Goal: Navigation & Orientation: Find specific page/section

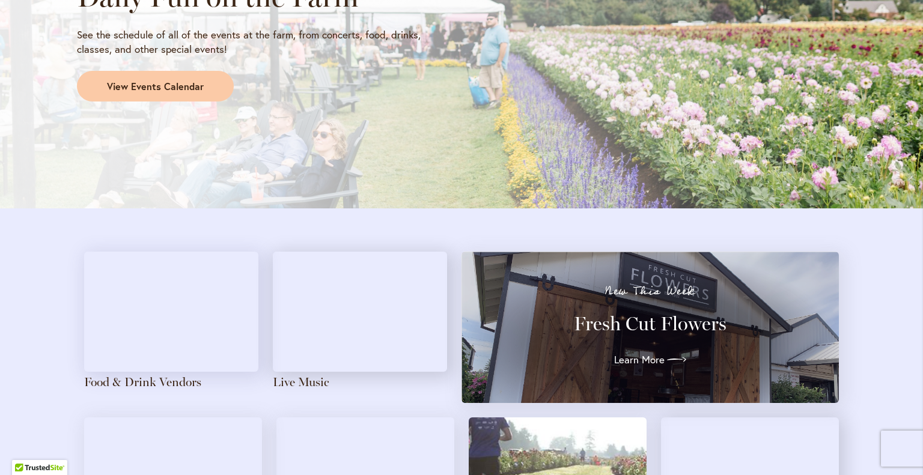
scroll to position [1120, 0]
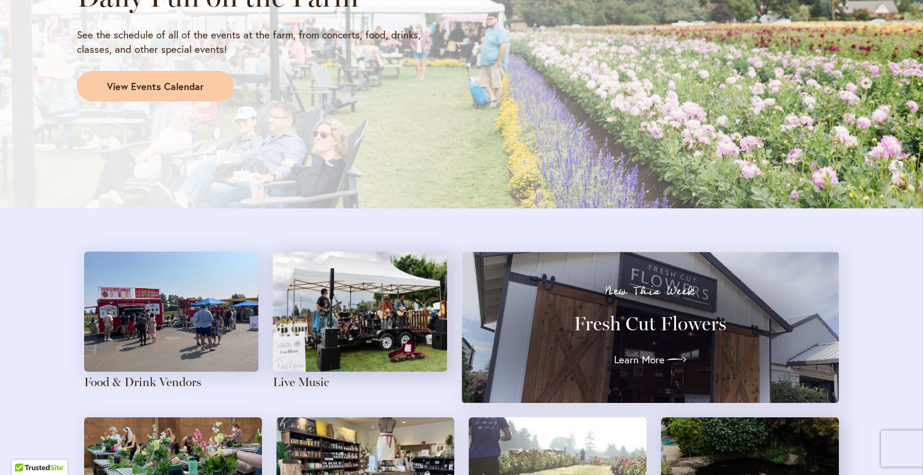
click at [191, 293] on img at bounding box center [171, 312] width 174 height 120
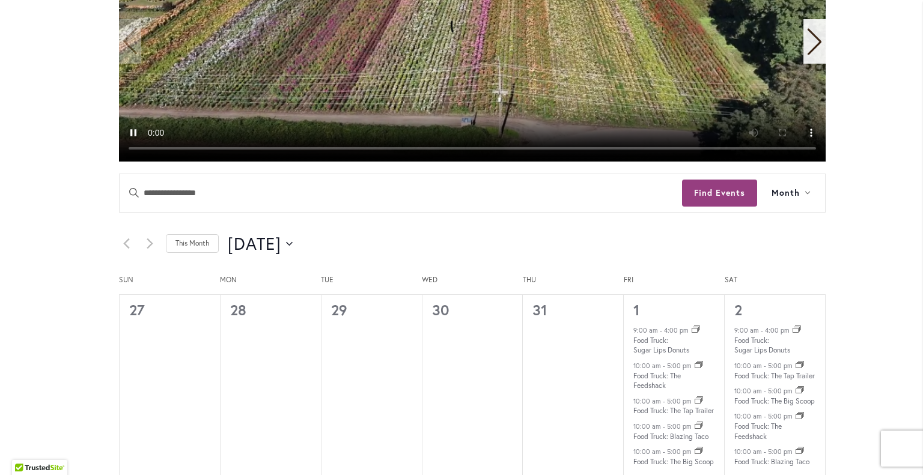
scroll to position [446, 0]
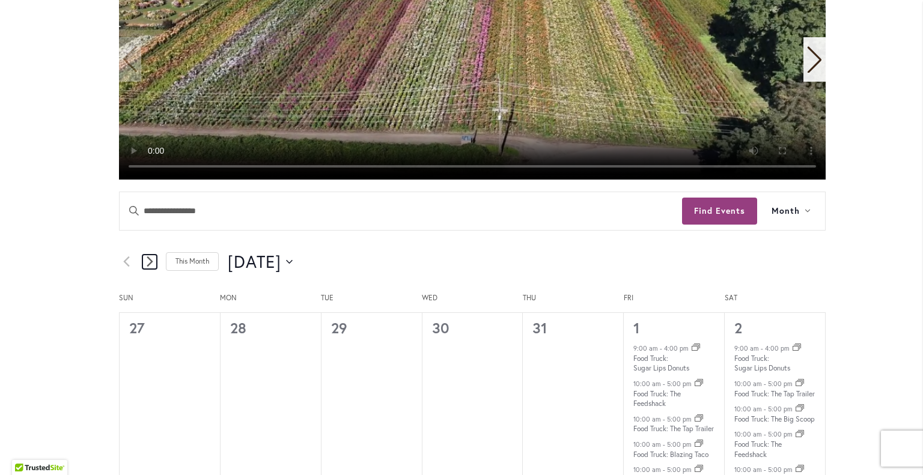
click at [142, 257] on link "Next month" at bounding box center [149, 262] width 14 height 14
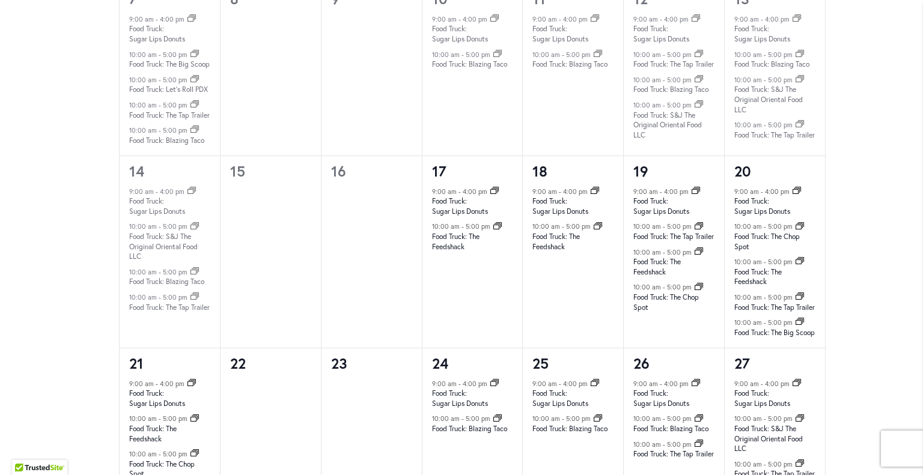
scroll to position [1058, 0]
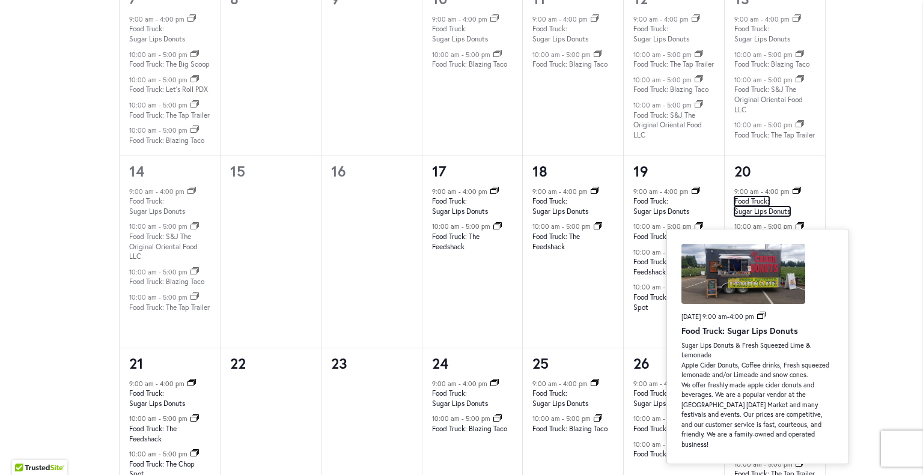
click at [750, 213] on link "Food Truck: Sugar Lips Donuts" at bounding box center [762, 207] width 56 height 20
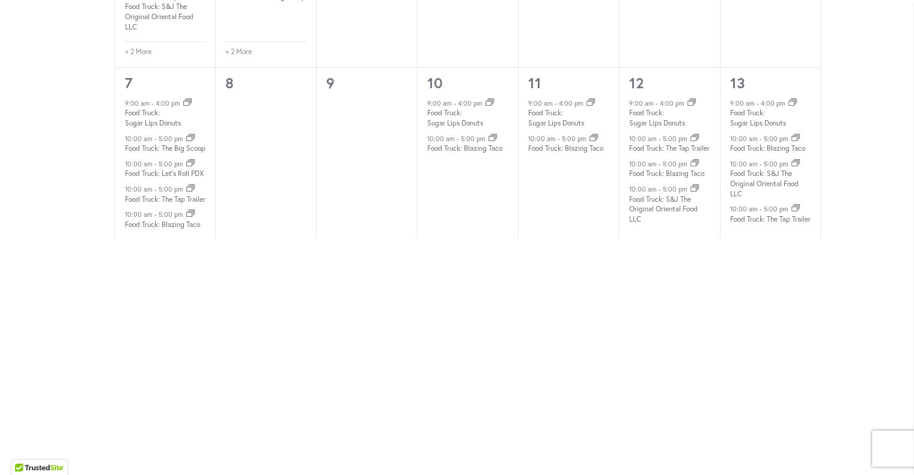
scroll to position [673, 0]
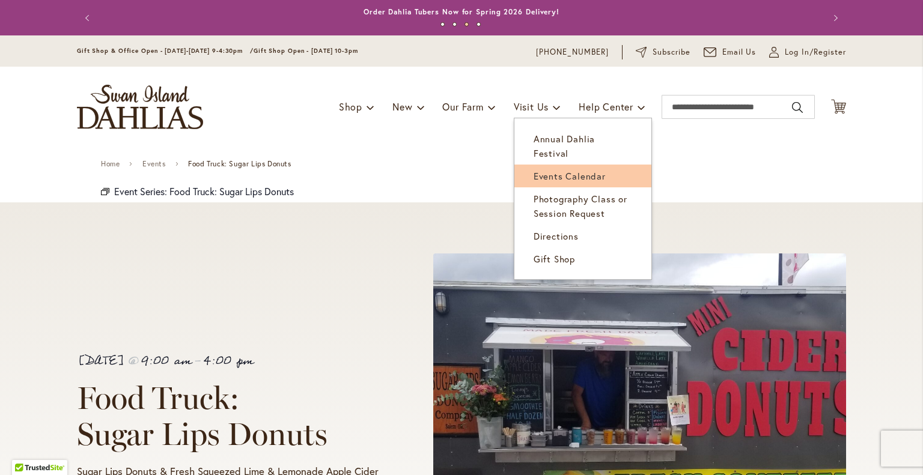
click at [538, 170] on span "Events Calendar" at bounding box center [570, 176] width 72 height 12
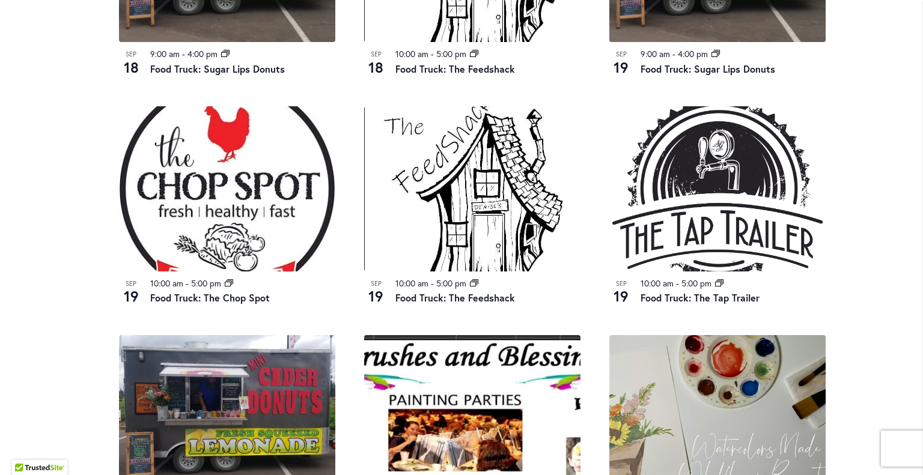
scroll to position [1027, 0]
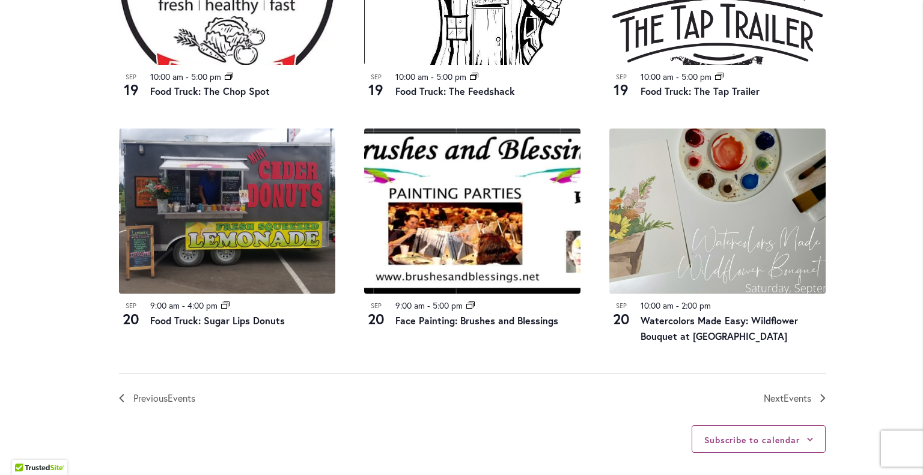
scroll to position [1260, 0]
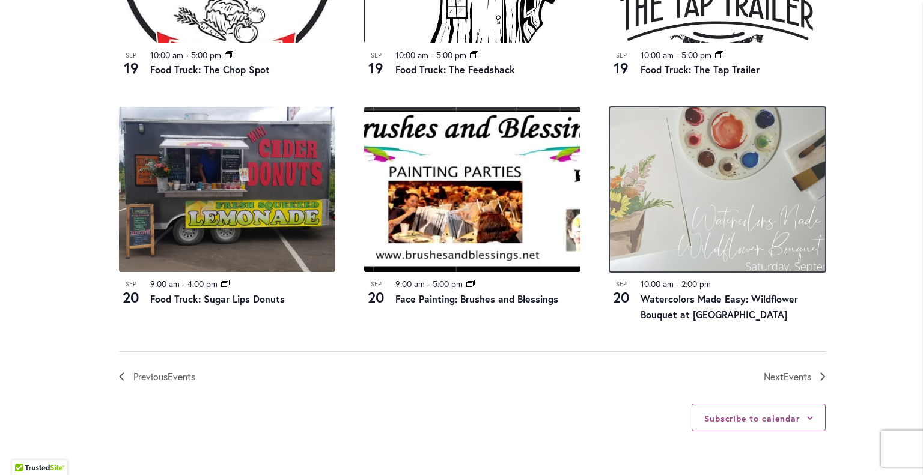
click at [772, 206] on img at bounding box center [717, 189] width 216 height 165
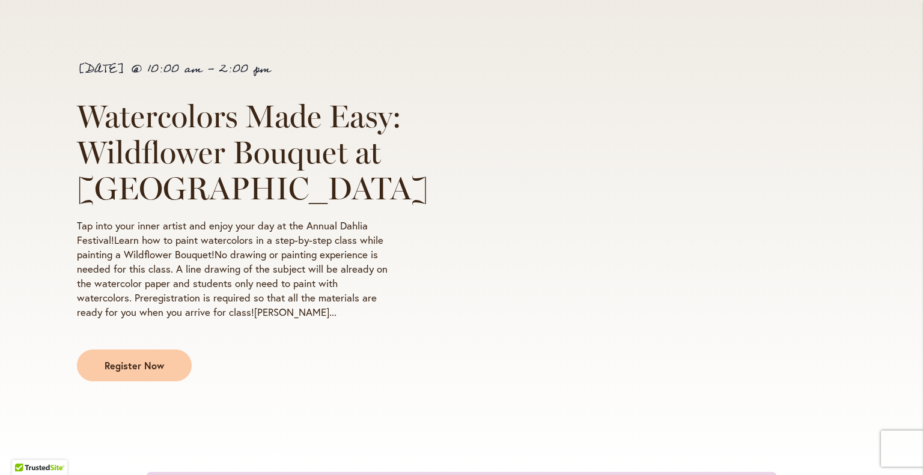
scroll to position [206, 0]
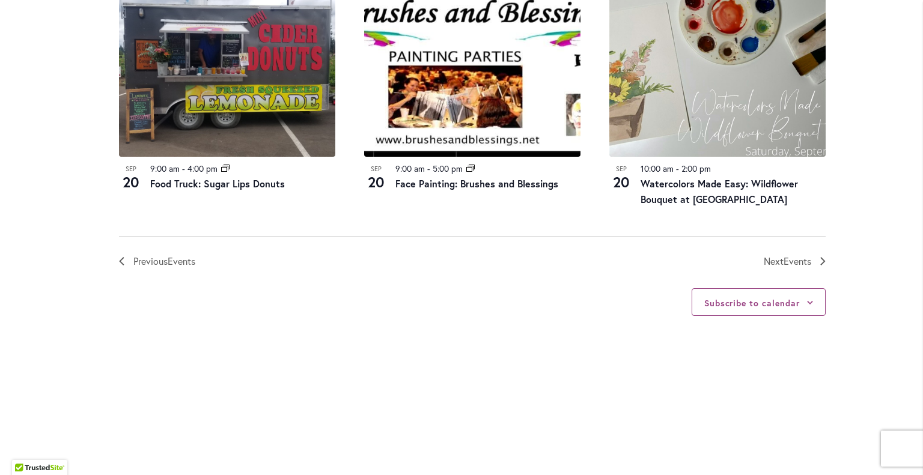
scroll to position [1340, 0]
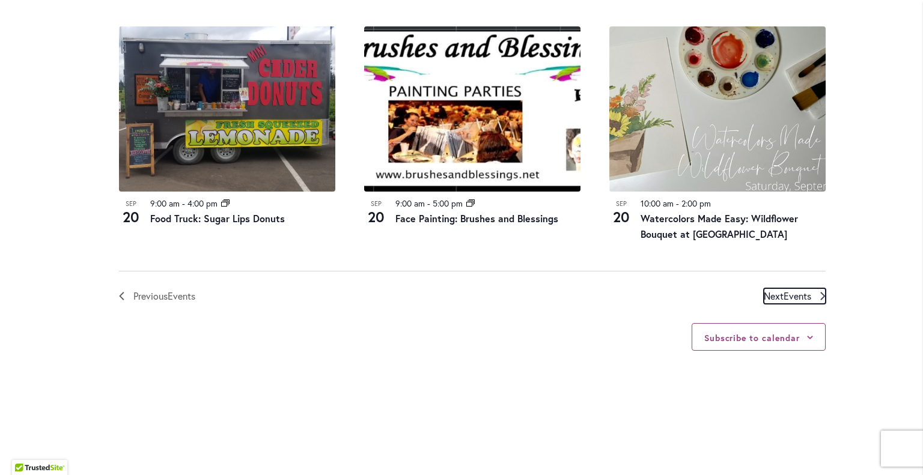
click at [784, 297] on span "Events" at bounding box center [798, 296] width 28 height 13
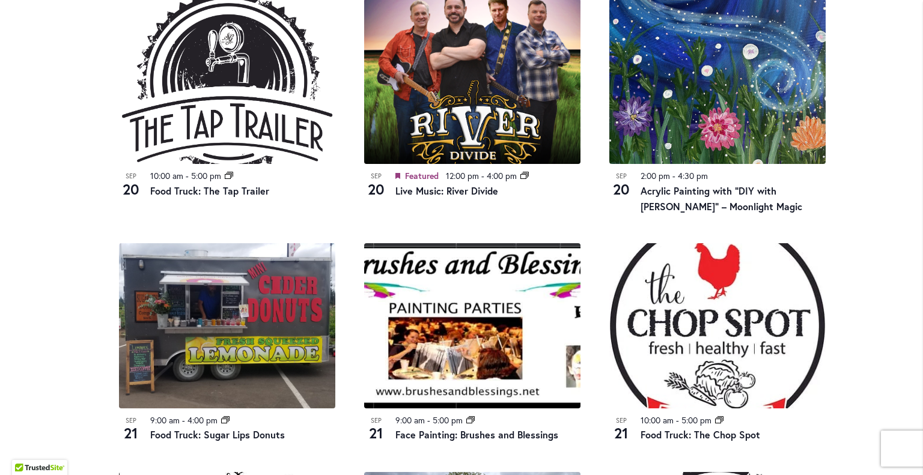
scroll to position [906, 0]
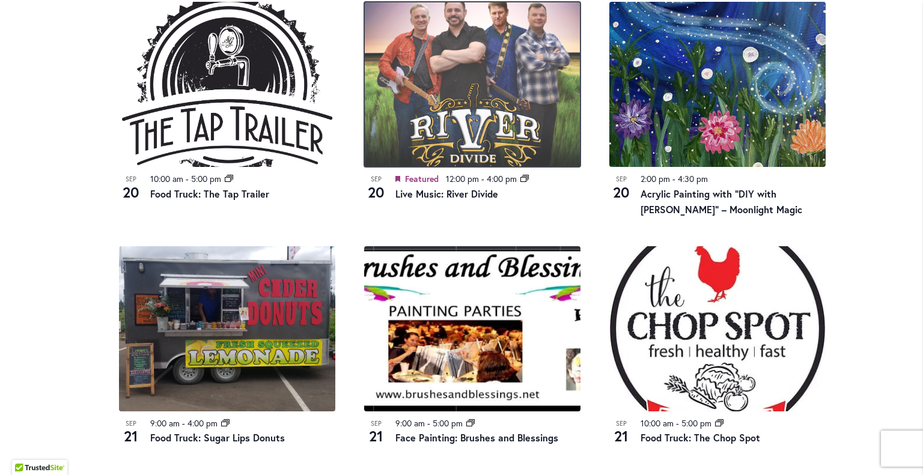
click at [454, 52] on img at bounding box center [472, 84] width 216 height 165
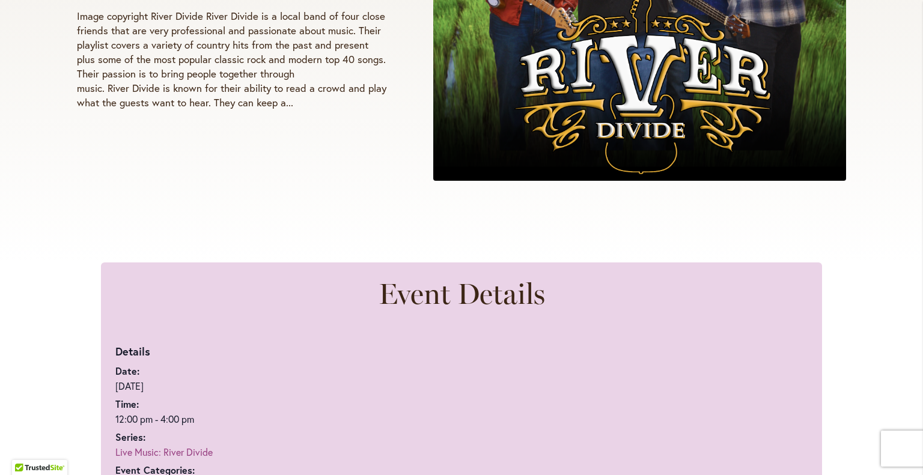
scroll to position [456, 0]
